Goal: Task Accomplishment & Management: Manage account settings

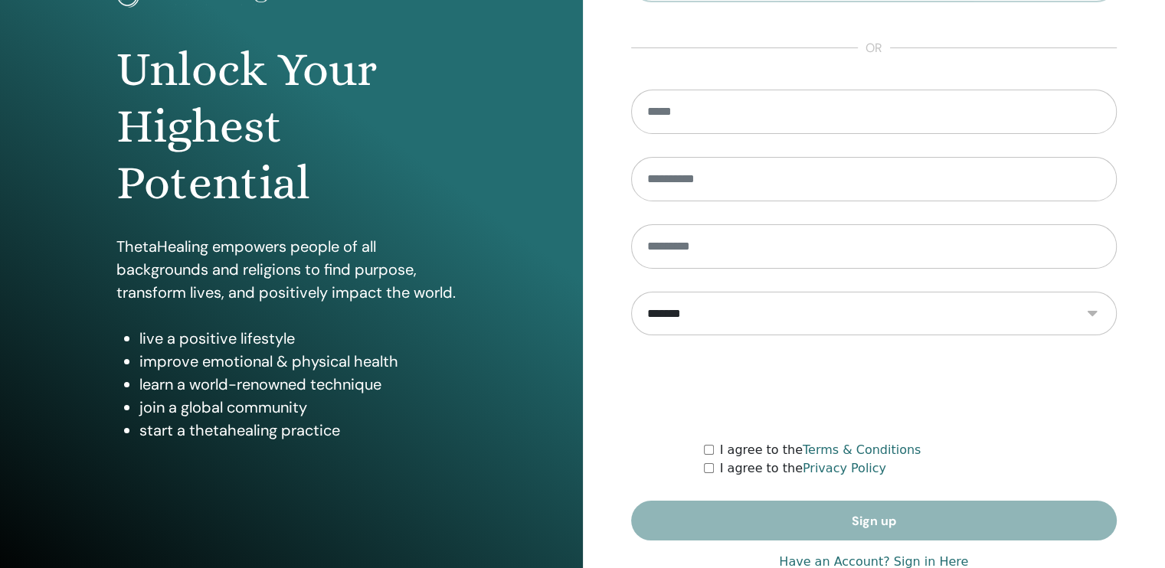
scroll to position [166, 0]
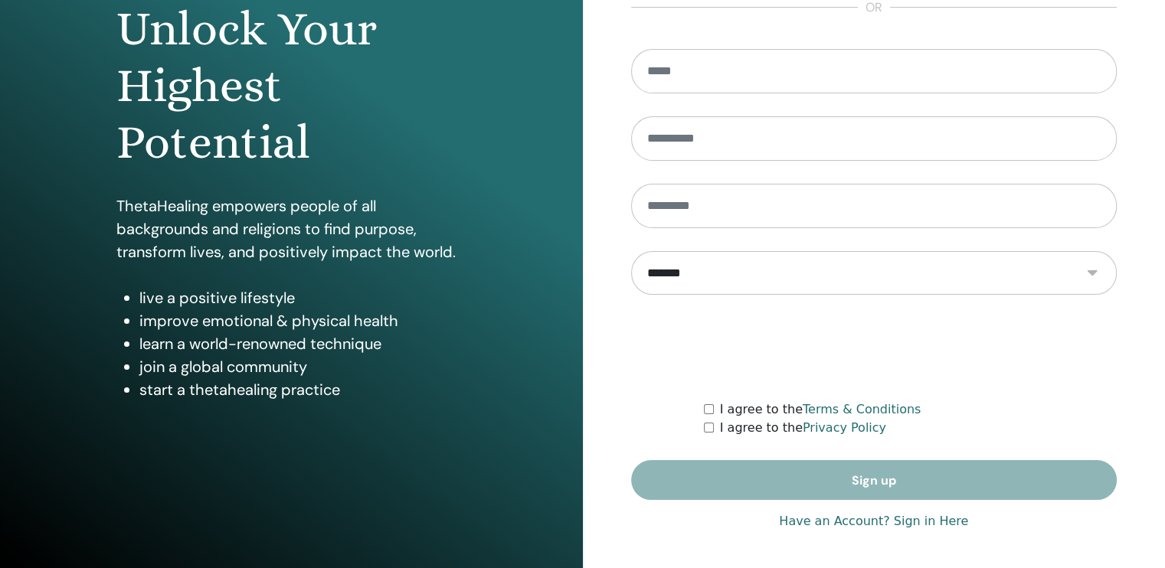
type input "**********"
click at [910, 518] on link "Have an Account? Sign in Here" at bounding box center [873, 521] width 189 height 18
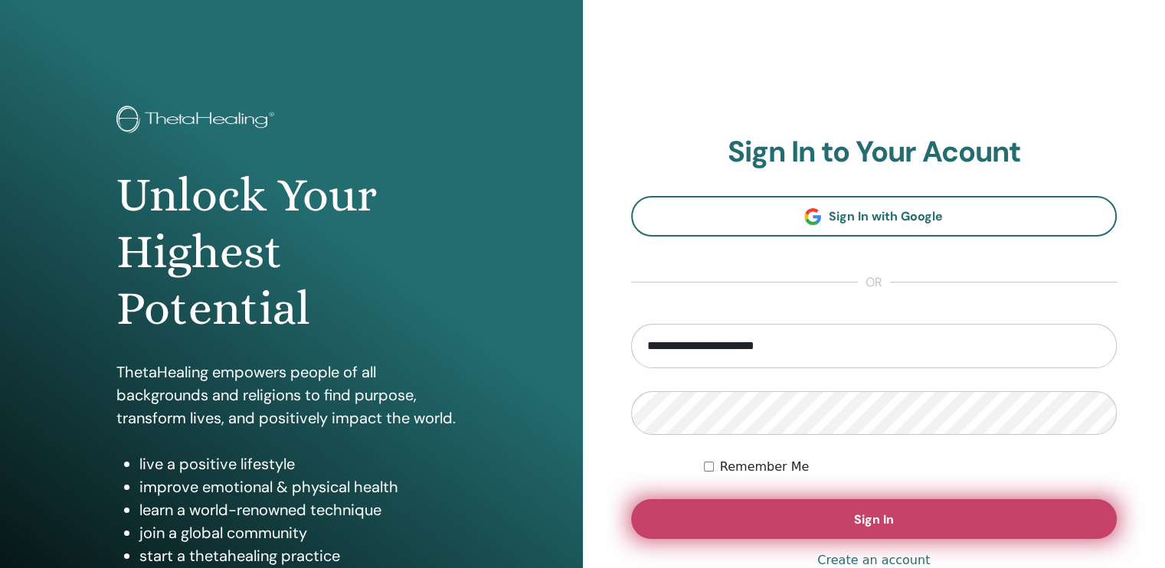
drag, startPoint x: 871, startPoint y: 515, endPoint x: 931, endPoint y: 514, distance: 59.7
click at [872, 515] on span "Sign In" at bounding box center [874, 520] width 40 height 16
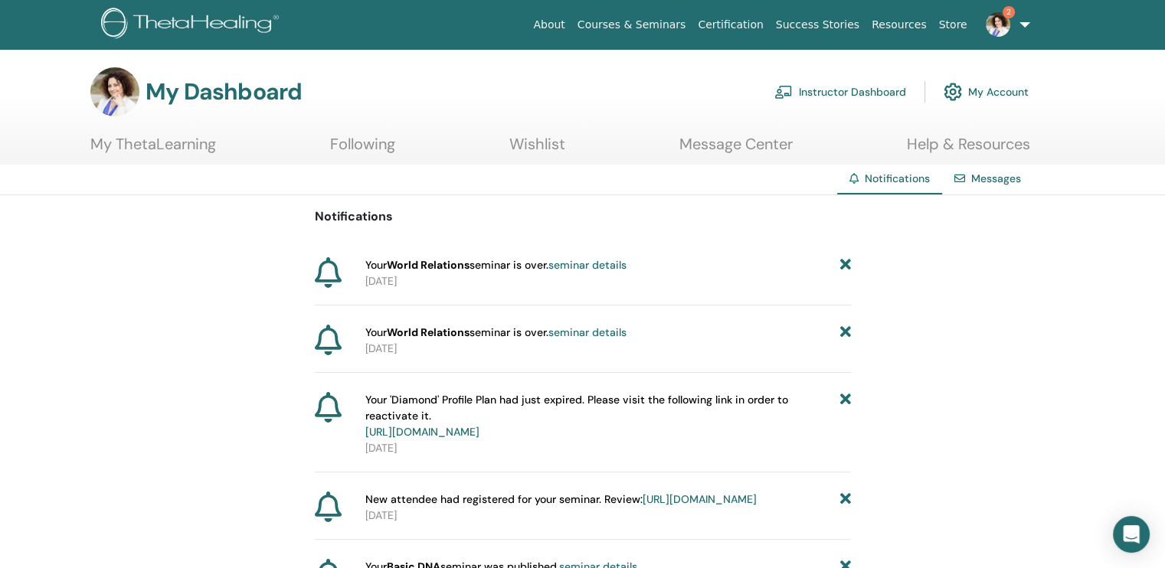
drag, startPoint x: 849, startPoint y: 97, endPoint x: 861, endPoint y: 90, distance: 13.8
click at [849, 97] on link "Instructor Dashboard" at bounding box center [840, 92] width 132 height 34
click at [858, 94] on link "Instructor Dashboard" at bounding box center [840, 92] width 132 height 34
click at [859, 89] on link "Instructor Dashboard" at bounding box center [840, 92] width 132 height 34
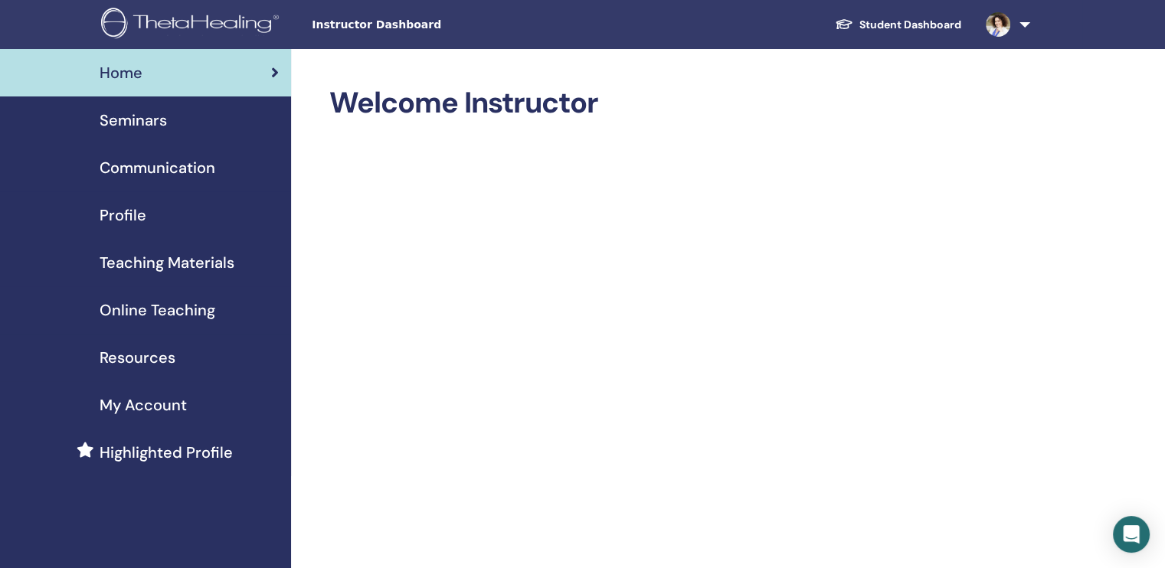
click at [169, 258] on span "Teaching Materials" at bounding box center [167, 262] width 135 height 23
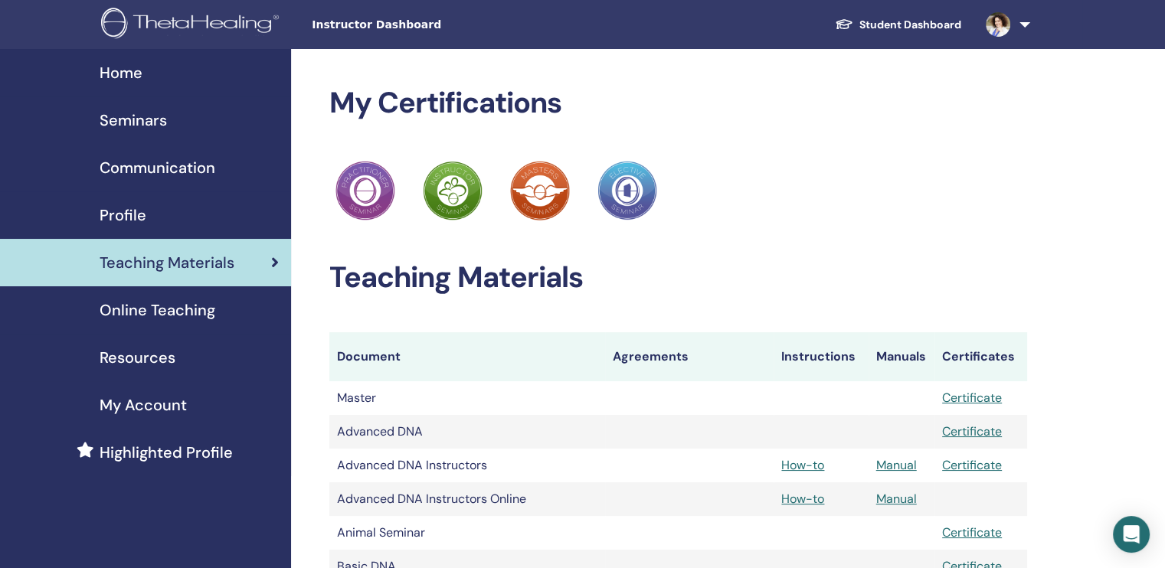
scroll to position [255, 0]
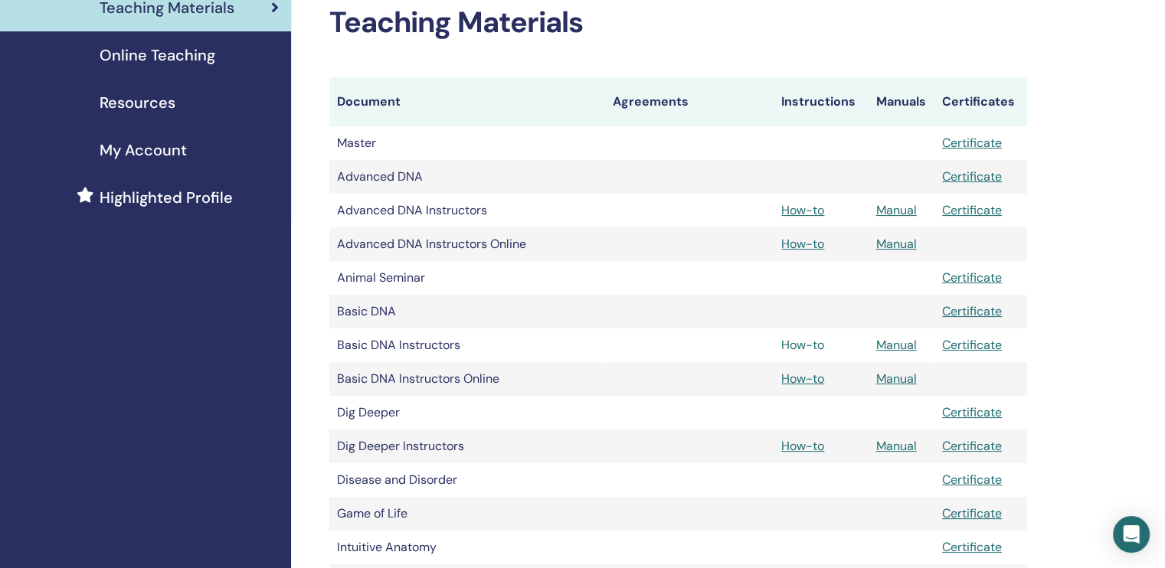
click at [805, 342] on link "How-to" at bounding box center [802, 345] width 43 height 16
